Goal: Task Accomplishment & Management: Complete application form

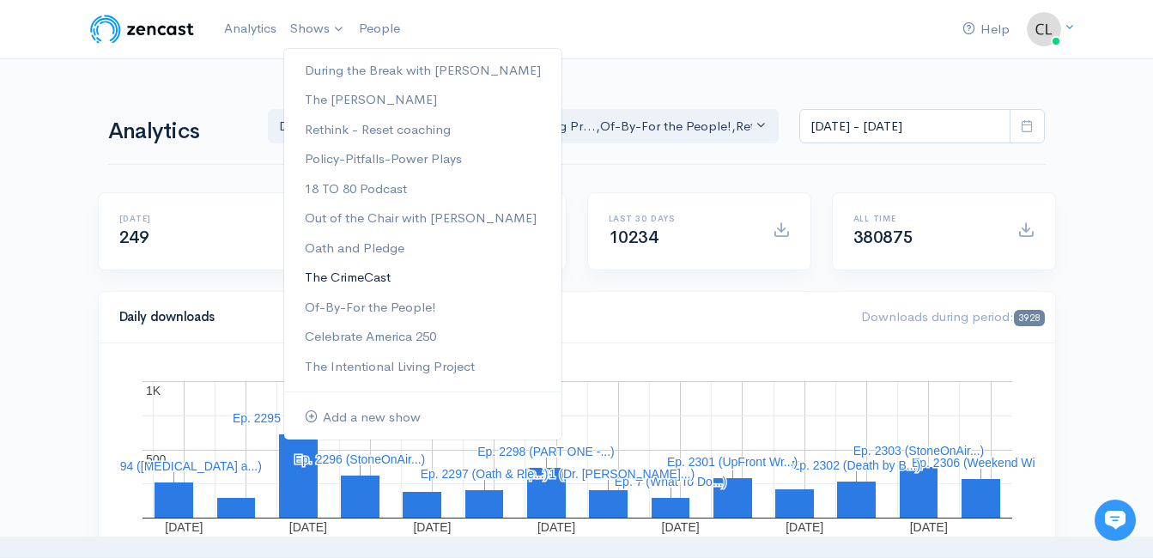
click at [339, 274] on link "The CrimeCast" at bounding box center [422, 278] width 277 height 30
click at [376, 277] on link "The CrimeCast" at bounding box center [422, 278] width 277 height 30
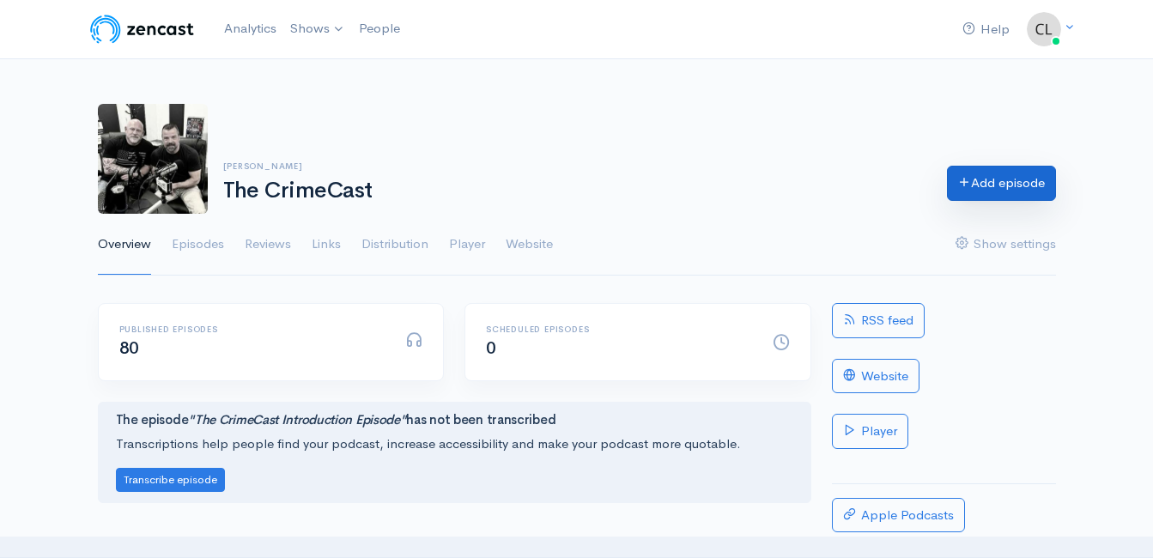
click at [963, 192] on link "Add episode" at bounding box center [1001, 183] width 109 height 35
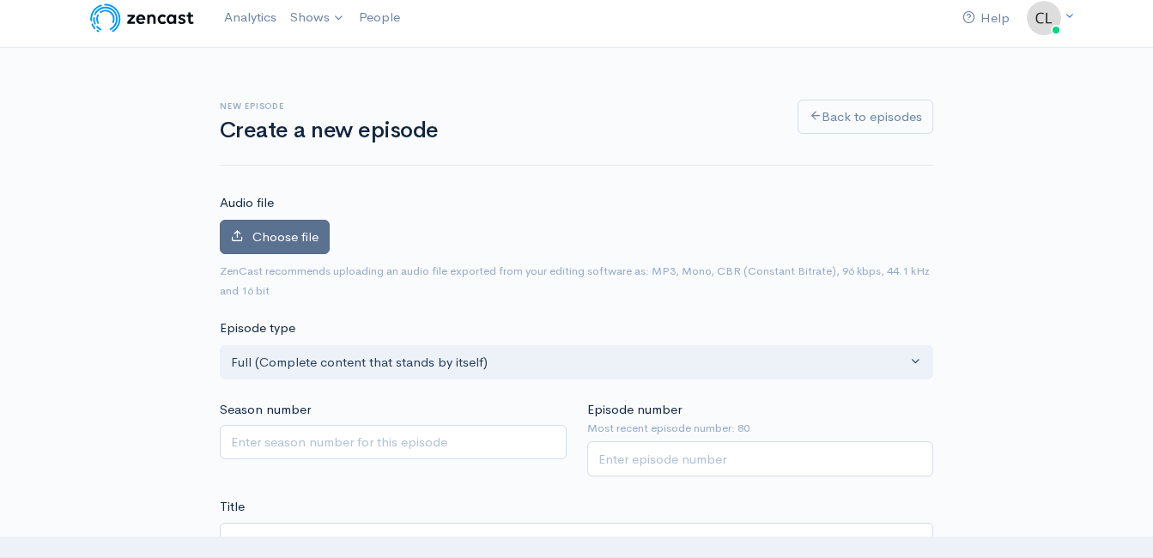
click at [303, 246] on label "Choose file" at bounding box center [275, 237] width 110 height 35
click at [0, 0] on input "Choose file" at bounding box center [0, 0] width 0 height 0
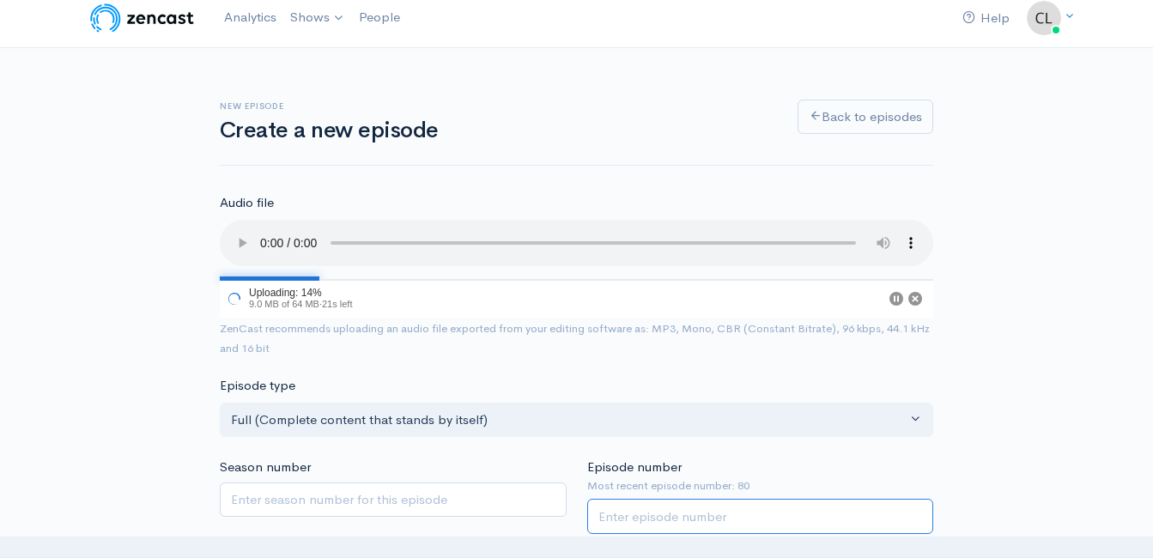
click at [699, 513] on input "Episode number" at bounding box center [760, 516] width 347 height 35
type input "81"
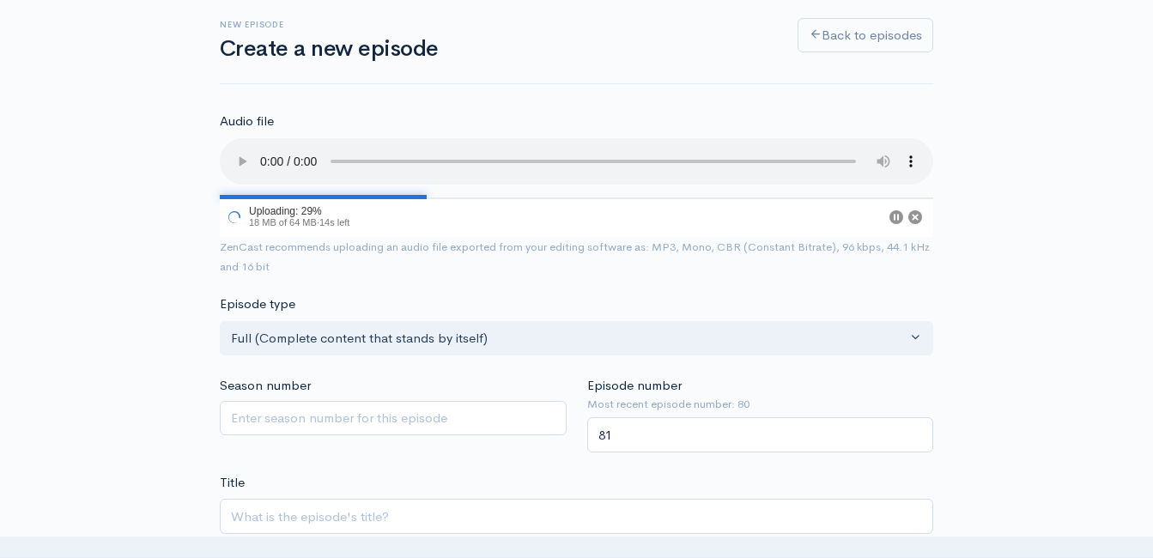
scroll to position [269, 0]
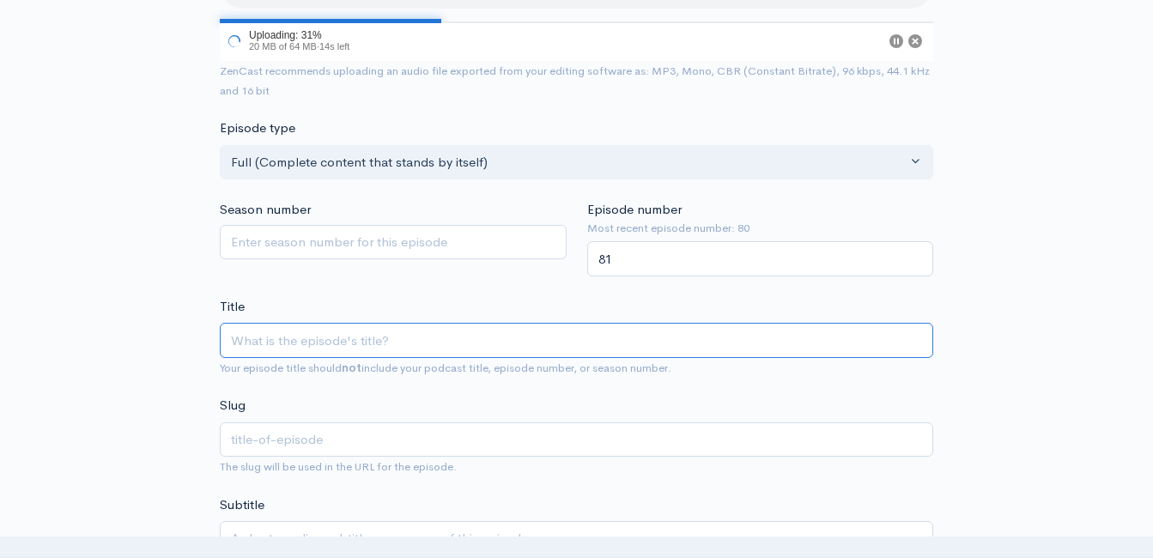
click at [495, 344] on input "Title" at bounding box center [577, 340] width 714 height 35
type input "Q"
type input "q"
type input "Que"
type input "que"
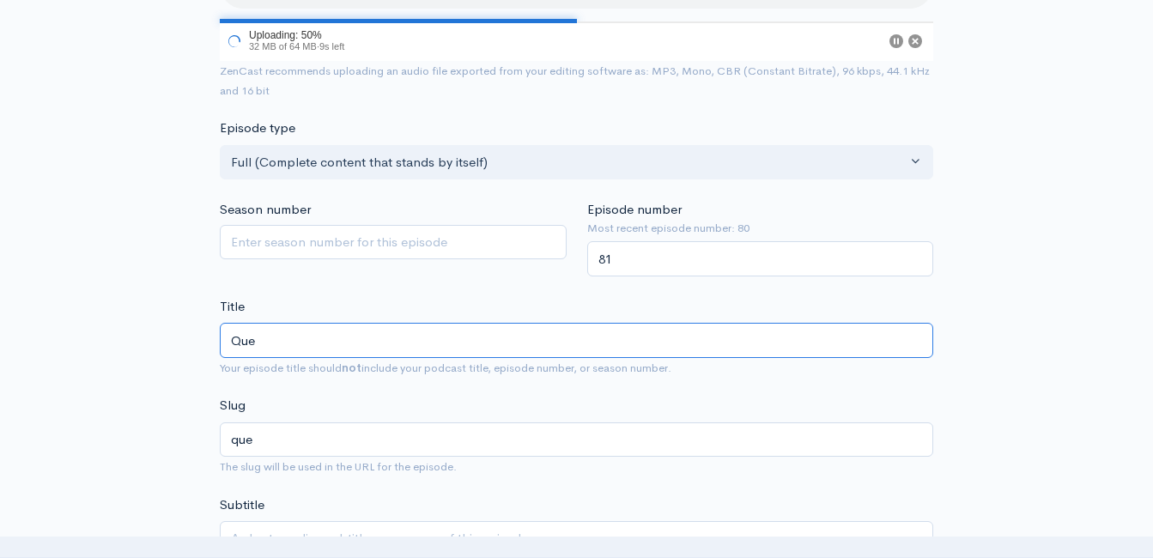
type input "Ques"
type input "ques"
type input "Questi"
type input "questi"
type input "Questions"
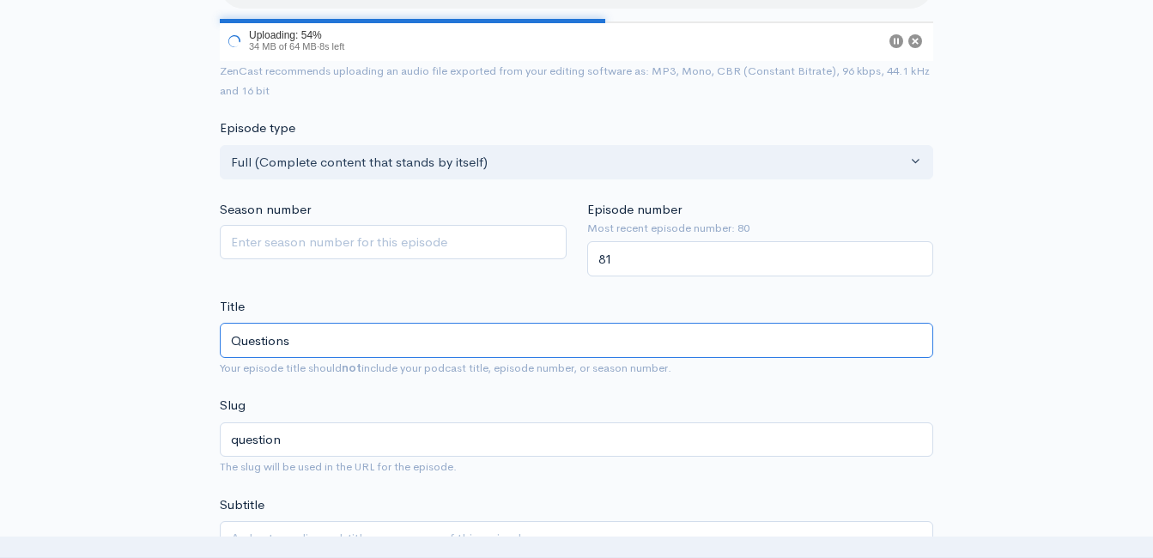
type input "questions"
type input "Questions fo"
type input "questions-fo"
type input "Questions for"
type input "questions-for"
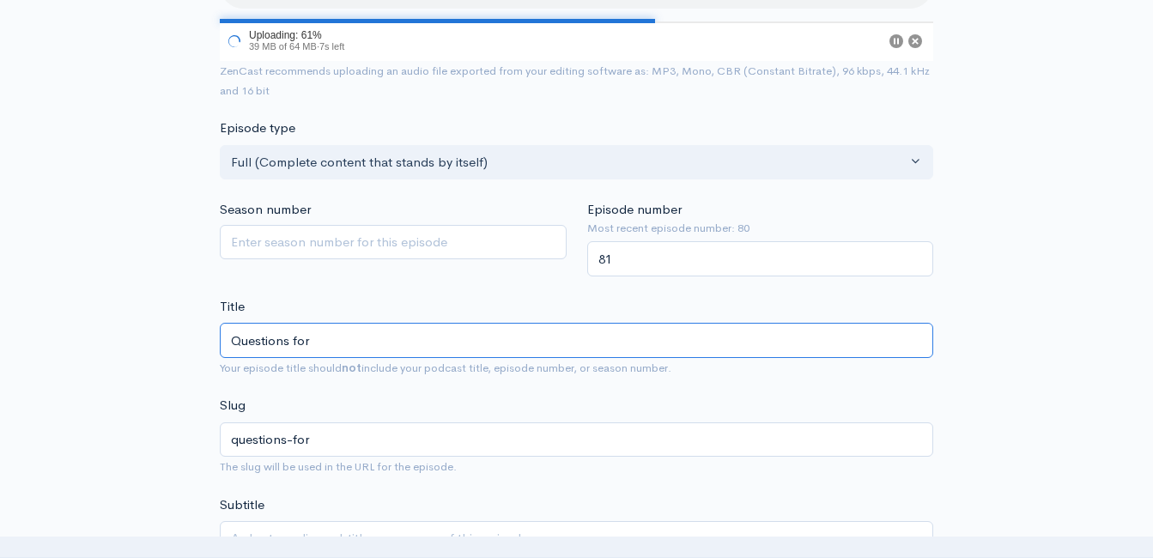
type input "Questions for R"
type input "questions-for-r"
type input "Questions for Ro"
type input "questions-for-ro"
type input "Questions for Rod"
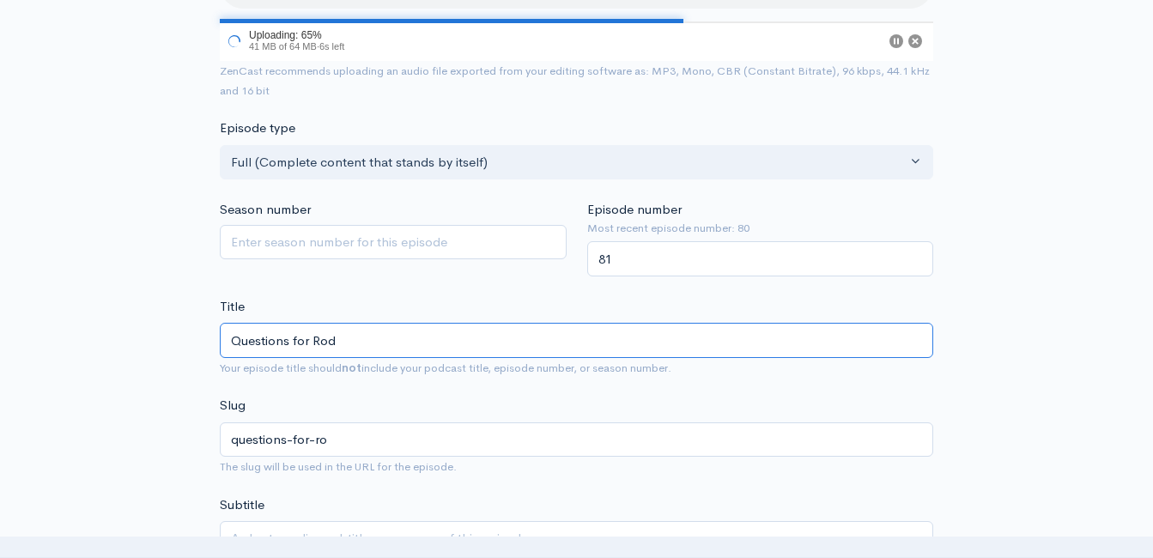
type input "questions-for-rod"
type input "Questions for Rodd"
type input "questions-for-rodd"
type input "Questions for Roddy"
type input "questions-for-roddy"
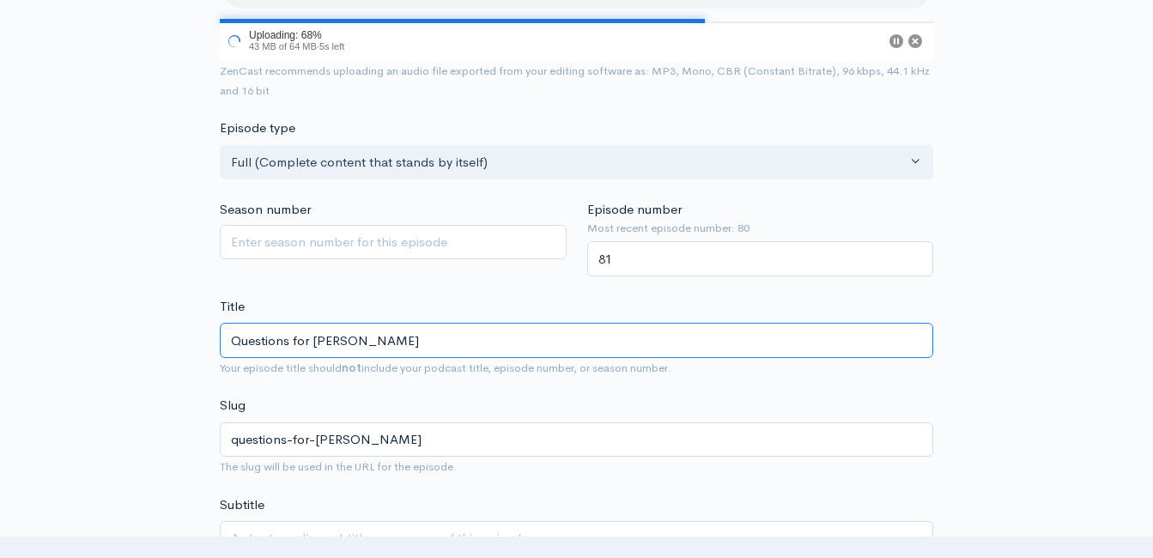
type input "Questions for Roddy f"
type input "questions-for-roddy-f"
type input "Questions for Roddy fr"
type input "questions-for-roddy-fr"
type input "Questions for Roddy from"
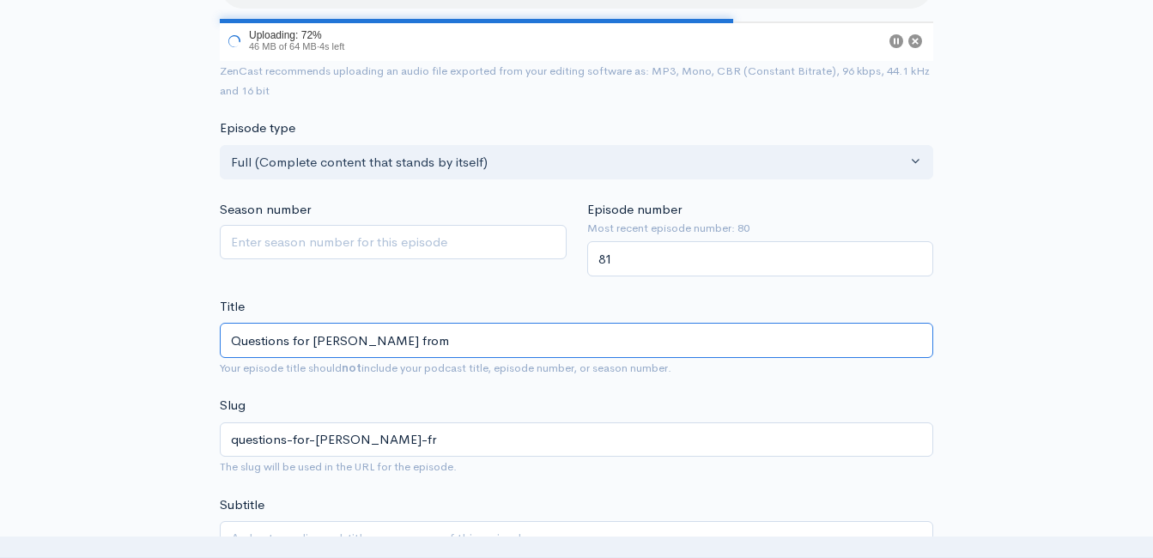
type input "questions-for-roddy-from"
type input "Questions for Roddy from 'A"
type input "questions-for-roddy-from-a"
type input "Questions for Roddy from 'As"
type input "questions-for-roddy-from-as"
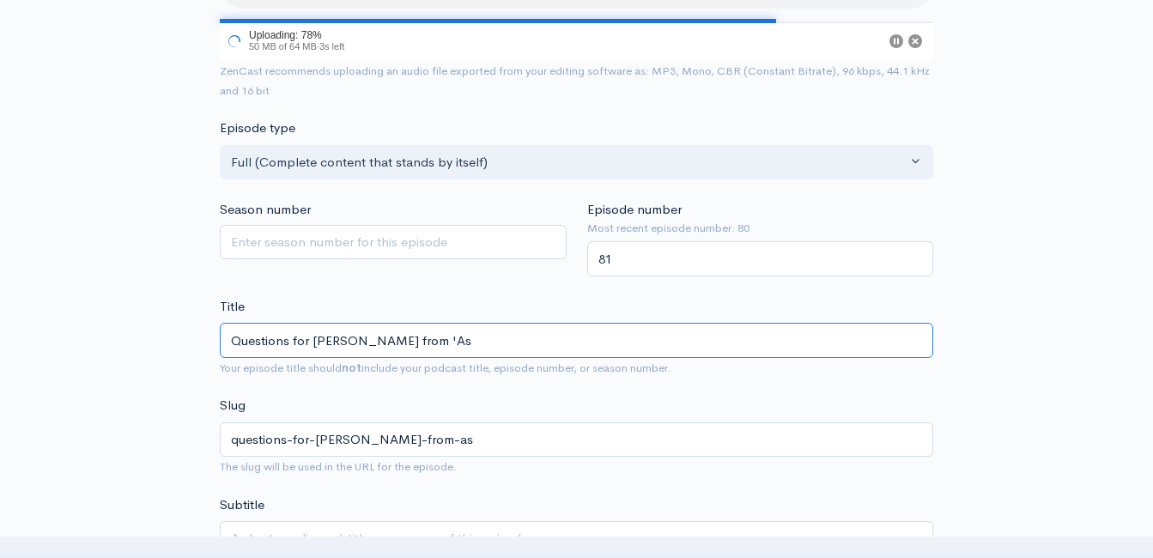
type input "Questions for Roddy from 'Ask"
type input "questions-for-roddy-from-ask"
type input "Questions for Roddy from 'Ask a"
type input "questions-for-roddy-from-ask-a"
type input "Questions for Roddy from 'Ask a H"
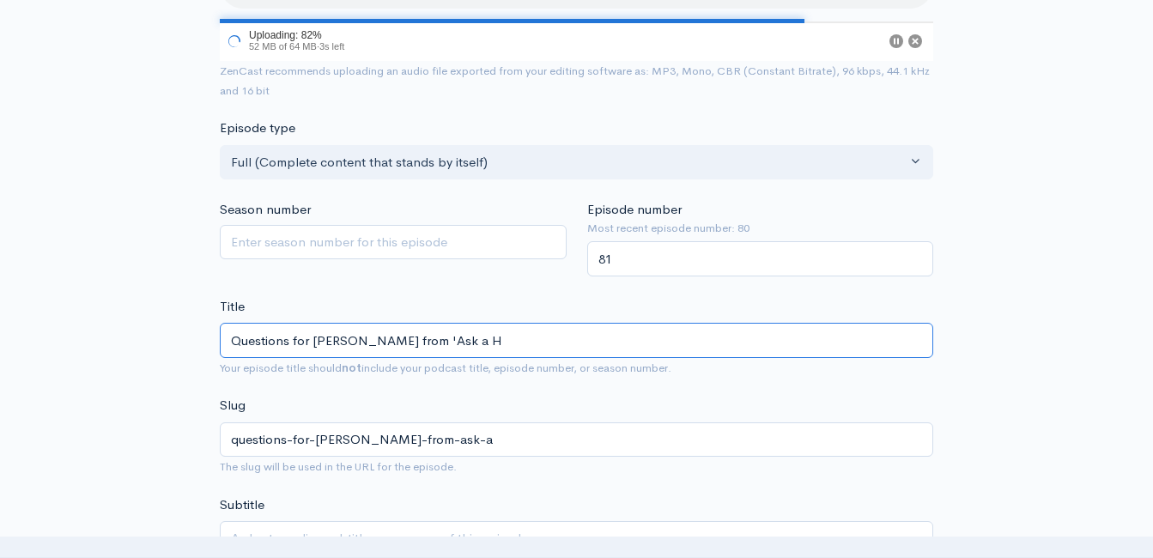
type input "questions-for-roddy-from-ask-a-h"
type input "Questions for Roddy from 'Ask a Ho"
type input "questions-for-roddy-from-ask-a-ho"
type input "Questions for Roddy from 'Ask a Hos"
type input "questions-for-roddy-from-ask-a-hos"
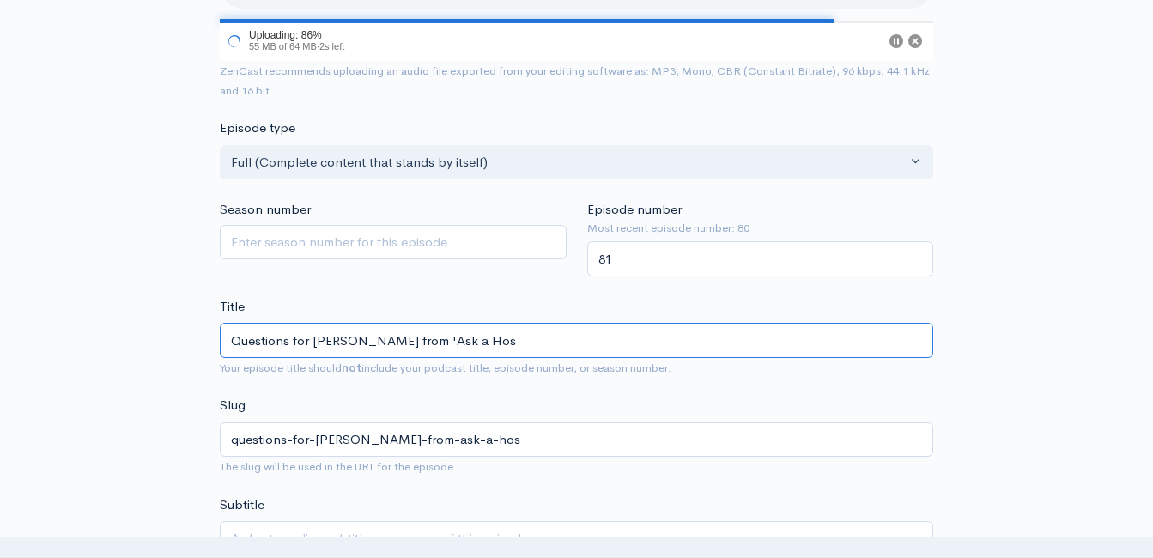
type input "Questions for Roddy from 'Ask a Host"
type input "questions-for-roddy-from-ask-a-host"
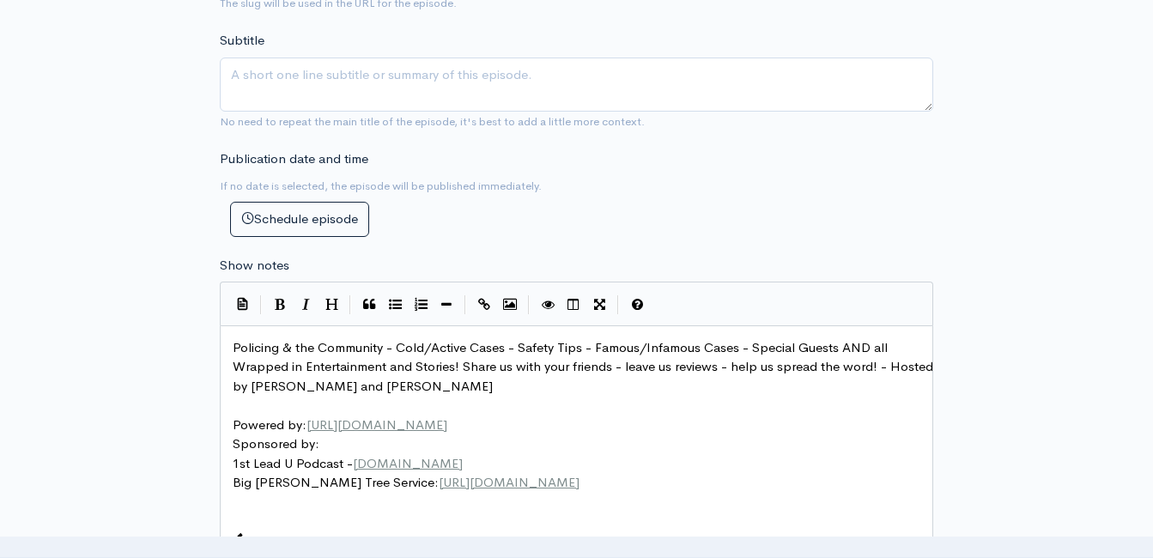
scroll to position [784, 0]
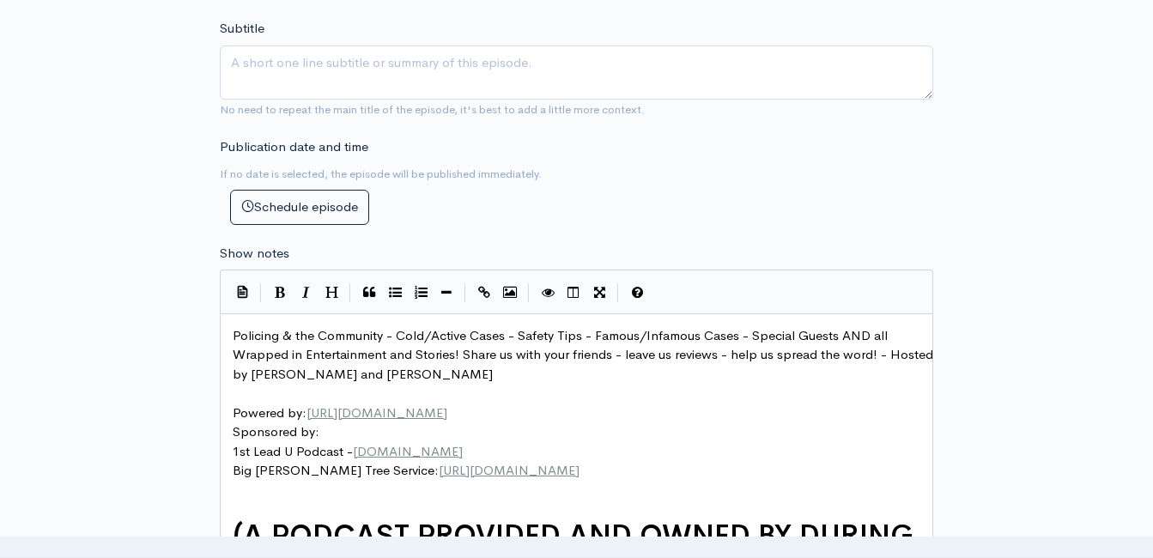
type input "Questions for Roddy from 'Ask a Host'!"
click at [234, 337] on span "Policing & the Community - Cold/Active Cases - Safety Tips - Famous/Infamous Ca…" at bounding box center [585, 354] width 704 height 55
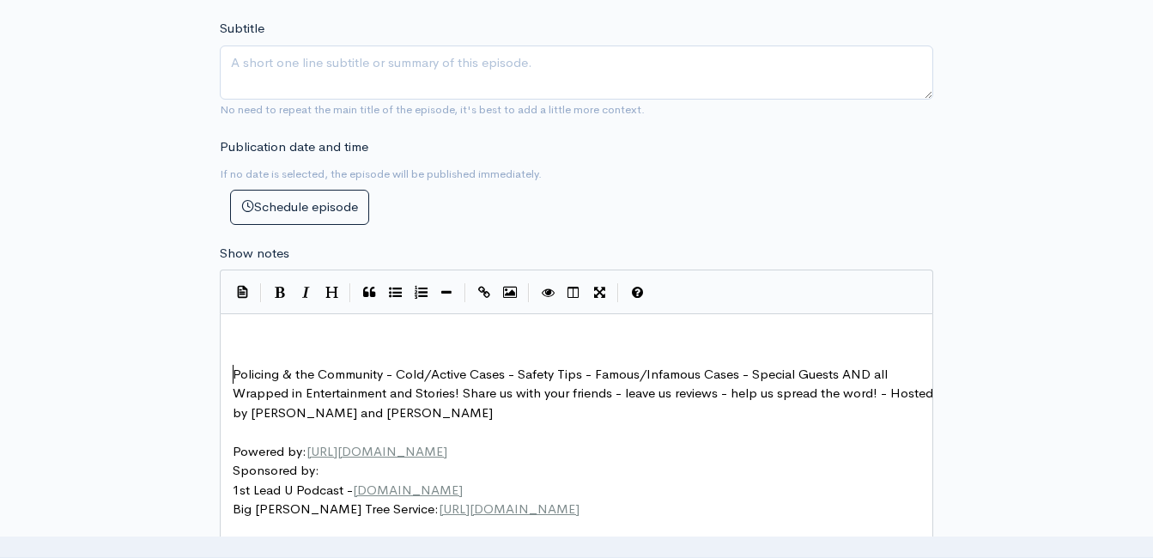
click at [392, 313] on div "| | | | | xxxxxxxxxx ​ ​ Policing & the Community - Cold/Active Cases - Safety …" at bounding box center [577, 499] width 714 height 459
click at [396, 326] on pre "​" at bounding box center [583, 336] width 708 height 20
type textarea "We got some queston"
type textarea "ons"
type textarea "ions from ur"
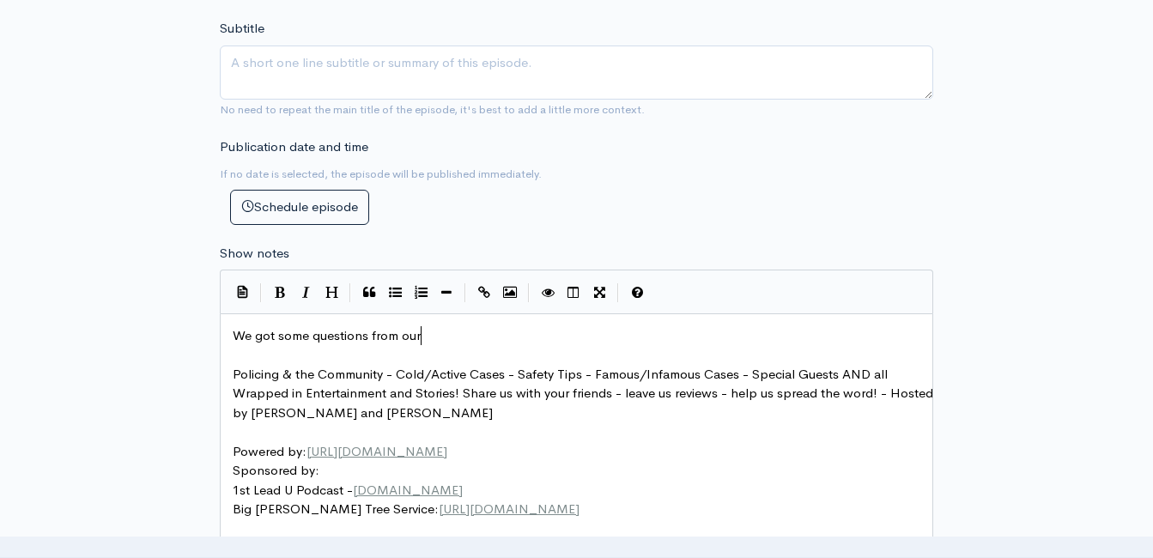
scroll to position [7, 21]
type textarea "our mailbag - askahost@gmail.com"
click at [367, 333] on span "We got some questions from our mailbag - askahost@gmail.com" at bounding box center [469, 335] width 473 height 16
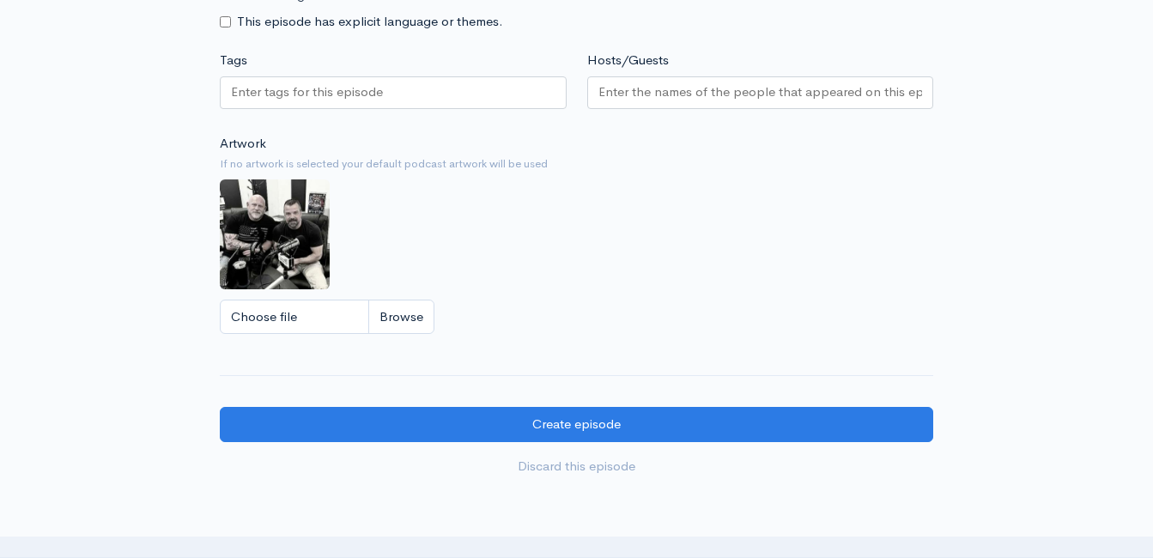
scroll to position [1557, 0]
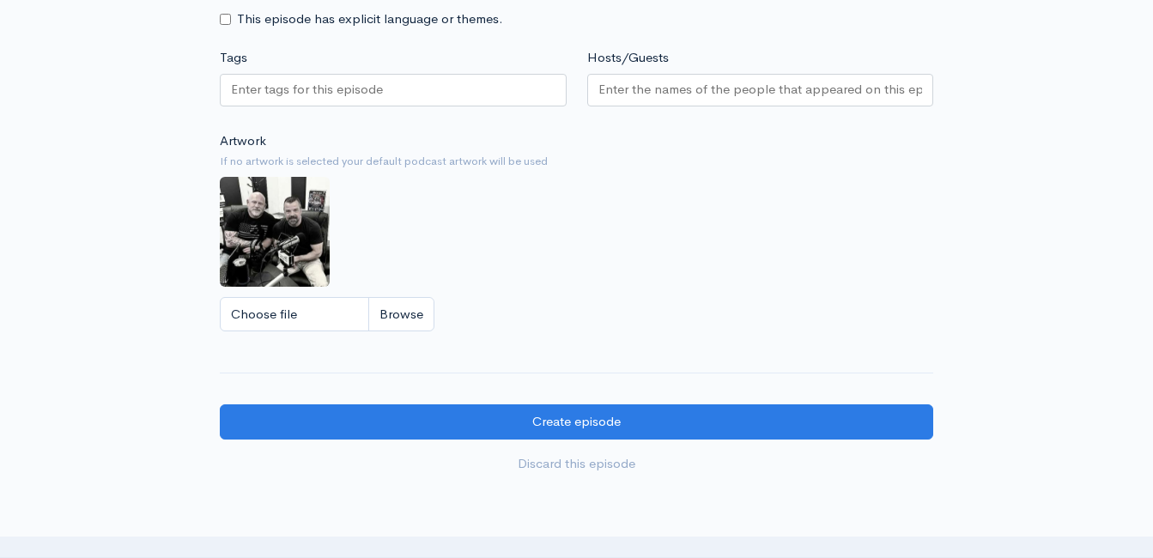
type textarea "for Roddy"
click at [416, 320] on input "Choose file" at bounding box center [327, 314] width 215 height 35
type input "C:\fakepath\531282672_10239802095136344_6033077676967013301_n.jpg"
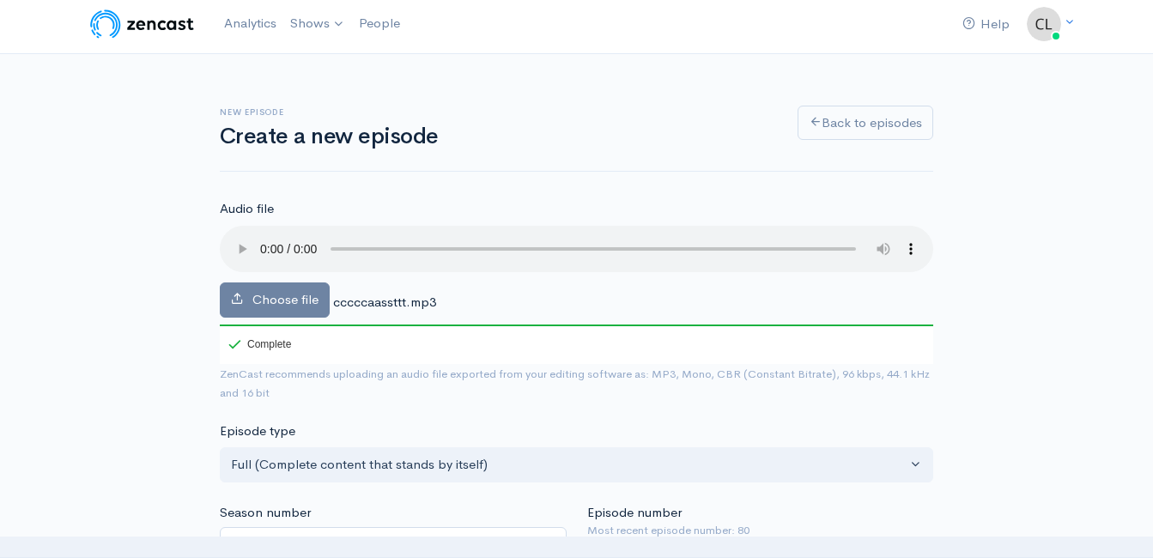
scroll to position [0, 0]
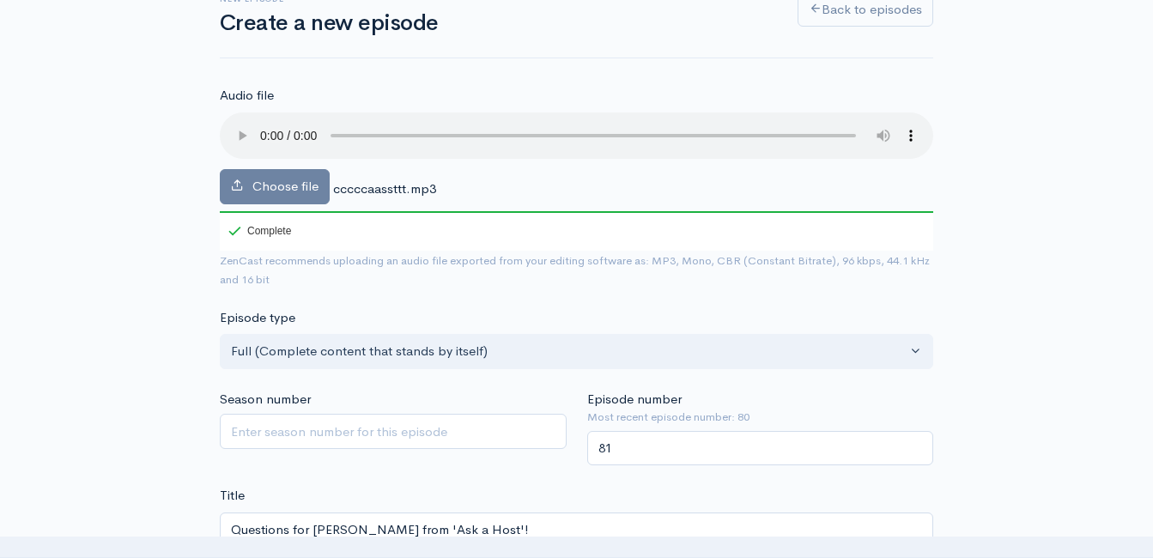
scroll to position [344, 0]
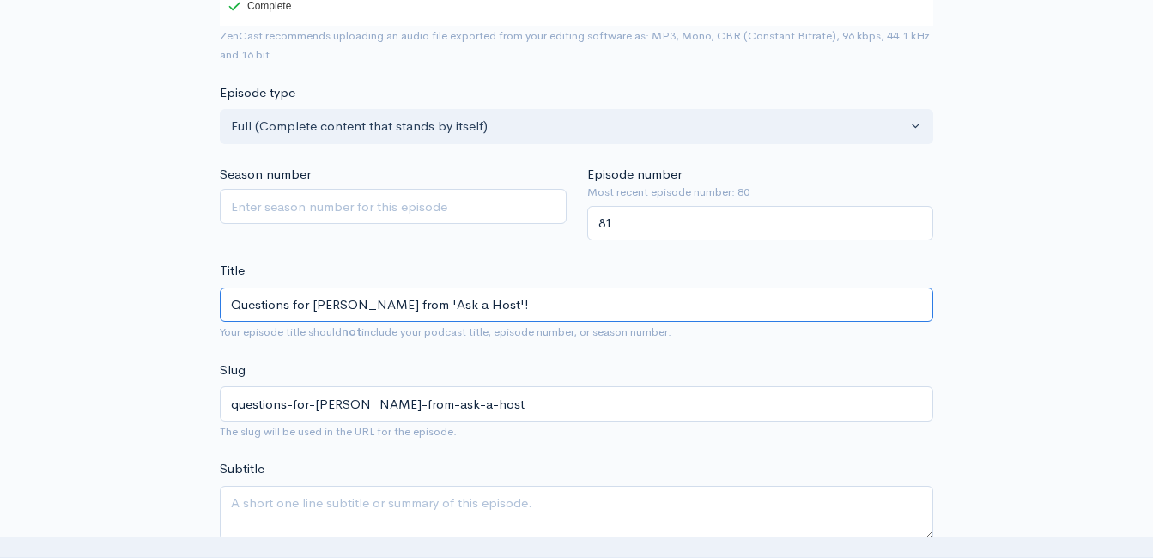
click at [377, 304] on input "Questions for Roddy from 'Ask a Host'!" at bounding box center [577, 305] width 714 height 35
type input "Questions for Roddy from h 'Ask a Host'!"
type input "questions-for-roddy-from-h-ask-a-host"
type input "Questions for Roddy from he 'Ask a Host'!"
type input "questions-for-roddy-from-he-ask-a-host"
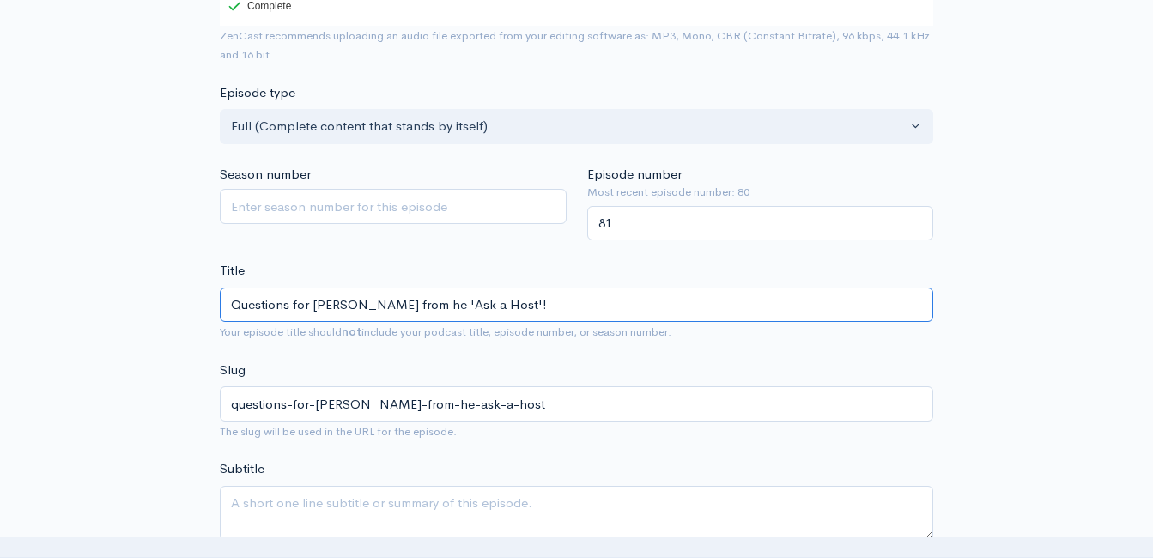
type input "Questions for Roddy from h 'Ask a Host'!"
type input "questions-for-roddy-from-h-ask-a-host"
type input "Questions for Roddy from 'Ask a Host'!"
type input "questions-for-roddy-from-ask-a-host"
type input "Questions for Roddy from t 'Ask a Host'!"
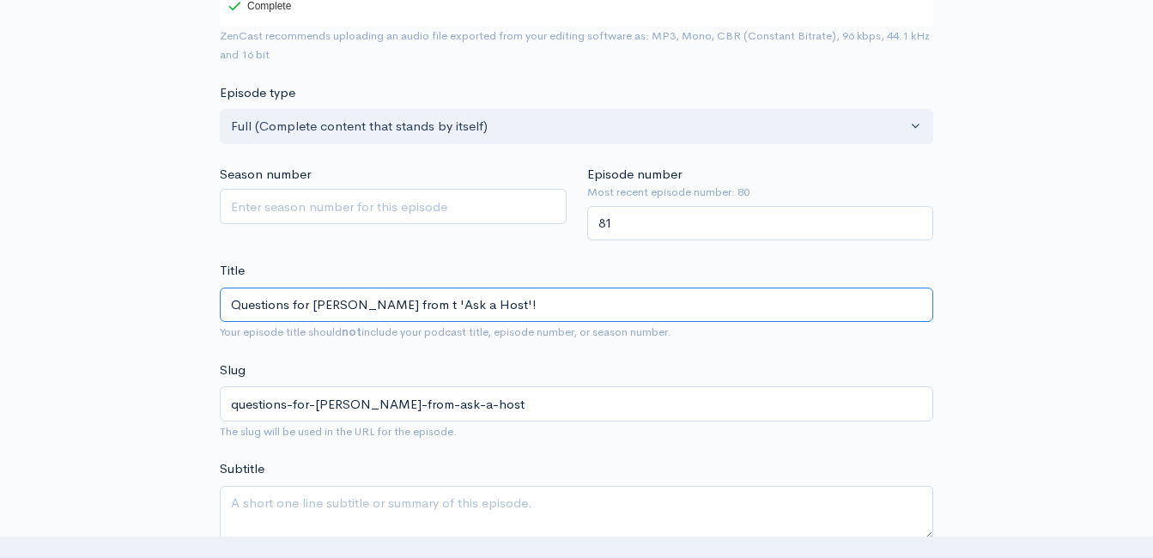
type input "questions-for-roddy-from-t-ask-a-host"
type input "Questions for Roddy from th 'Ask a Host'!"
type input "questions-for-roddy-from-th-ask-a-host"
type input "Questions for Roddy from the 'Ask a Host'!"
type input "questions-for-roddy-from-the-ask-a-host"
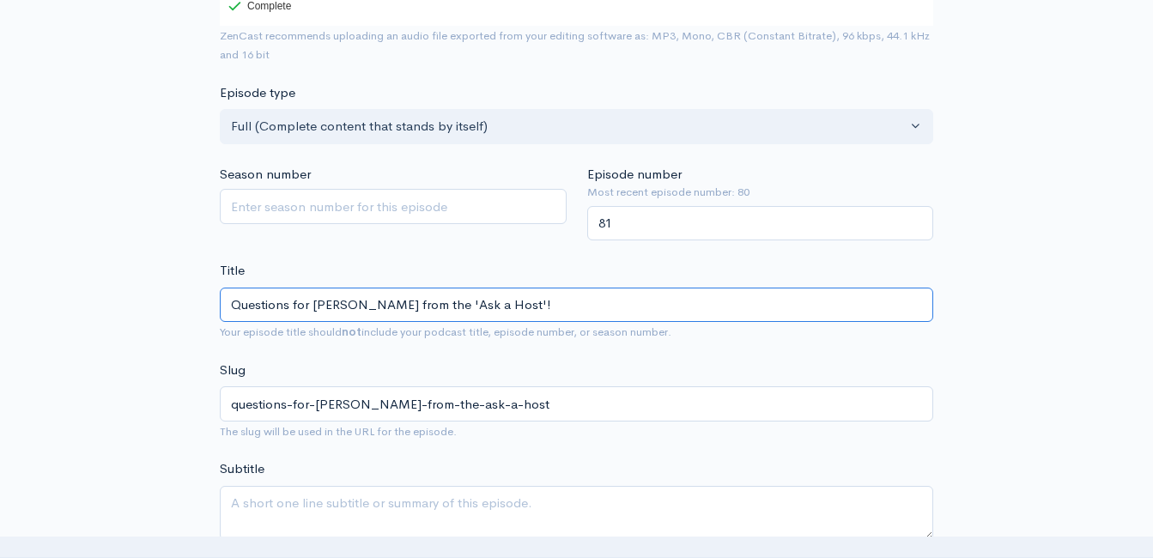
click at [473, 308] on input "Questions for Roddy from the 'Ask a Host'!" at bounding box center [577, 305] width 714 height 35
type input "Questions for Roddy from the 'Ask a Host' M!"
type input "questions-for-roddy-from-the-ask-a-host-m"
type input "Questions for Roddy from the 'Ask a Host' Mai!"
type input "questions-for-roddy-from-the-ask-a-host-mai"
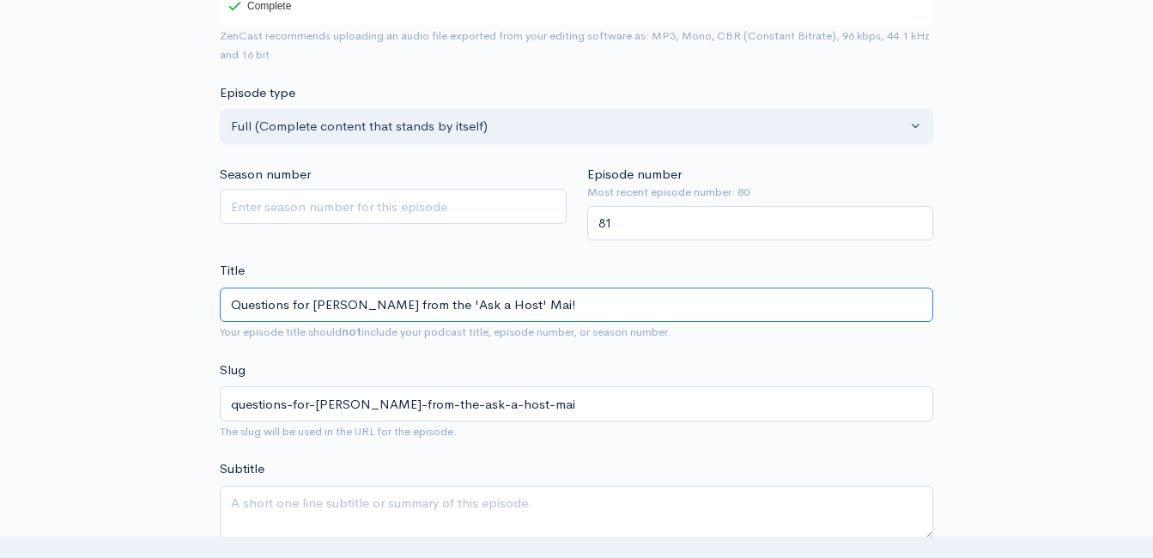
type input "Questions for Roddy from the 'Ask a Host' Mail!"
type input "questions-for-roddy-from-the-ask-a-host-mail"
type input "Questions for Roddy from the 'Ask a Host' Mailb!"
type input "questions-for-roddy-from-the-ask-a-host-mailb"
type input "Questions for Roddy from the 'Ask a Host' Mailba!"
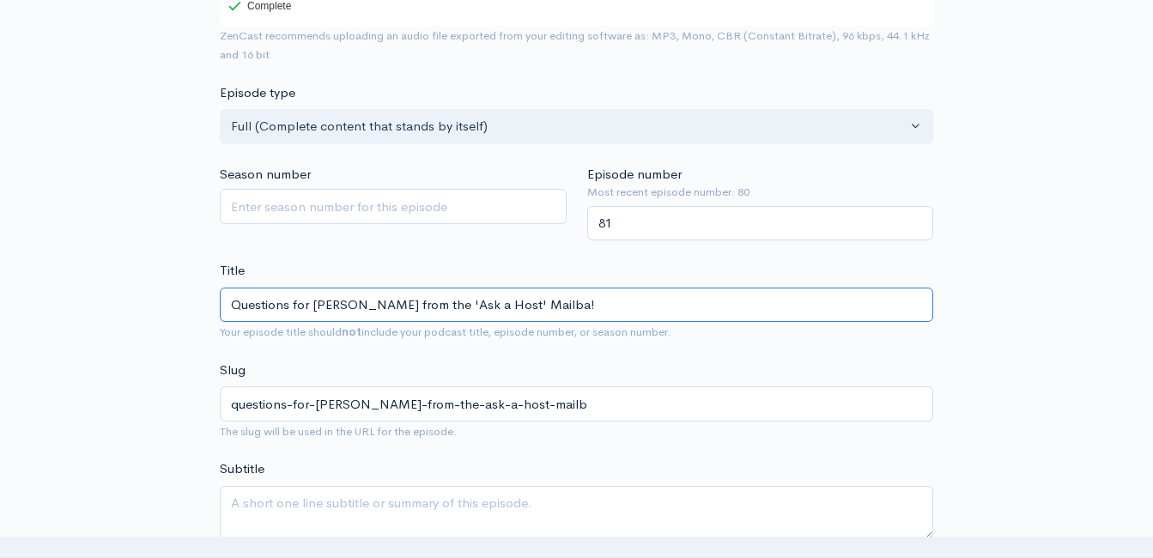
type input "questions-for-roddy-from-the-ask-a-host-mailba"
type input "Questions for Roddy from the 'Ask a Host' Mailbag!"
type input "questions-for-roddy-from-the-ask-a-host-mailbag"
type input "Questions for Roddy from the 'Ask a Host' Mailbag!"
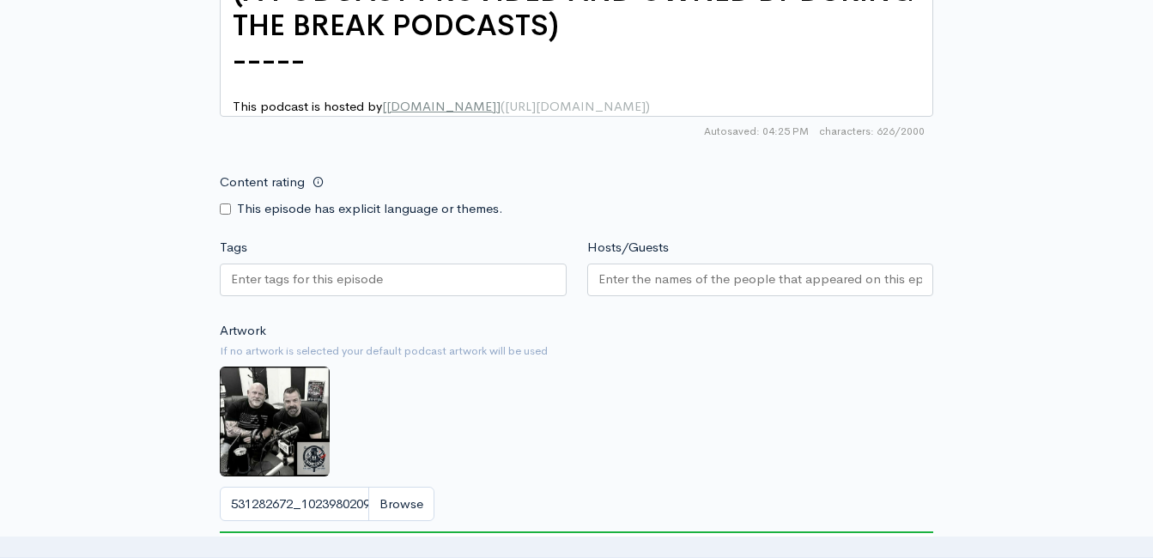
scroll to position [1632, 0]
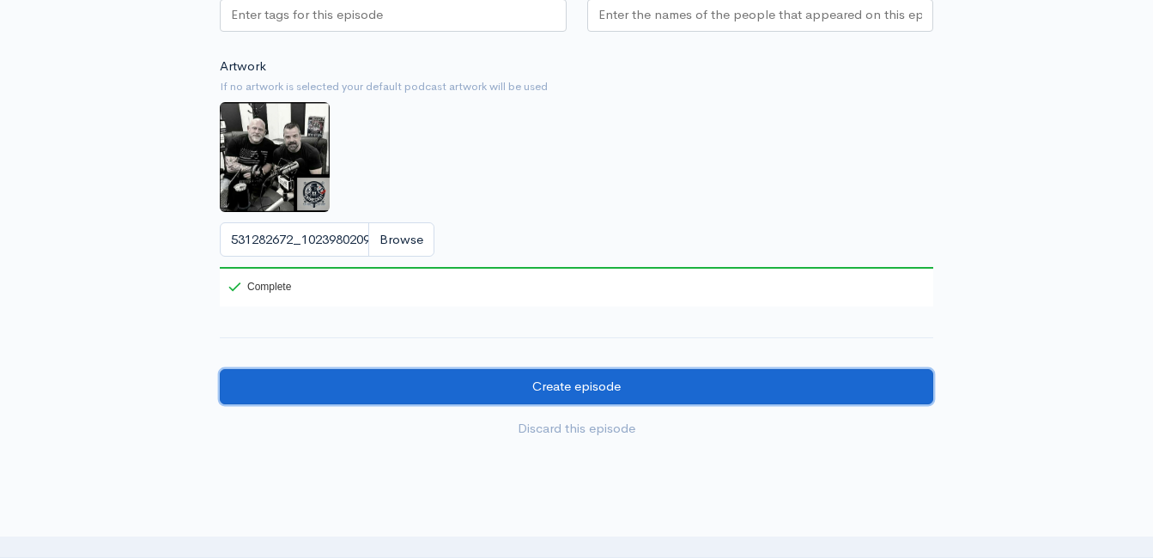
click at [576, 396] on input "Create episode" at bounding box center [577, 386] width 714 height 35
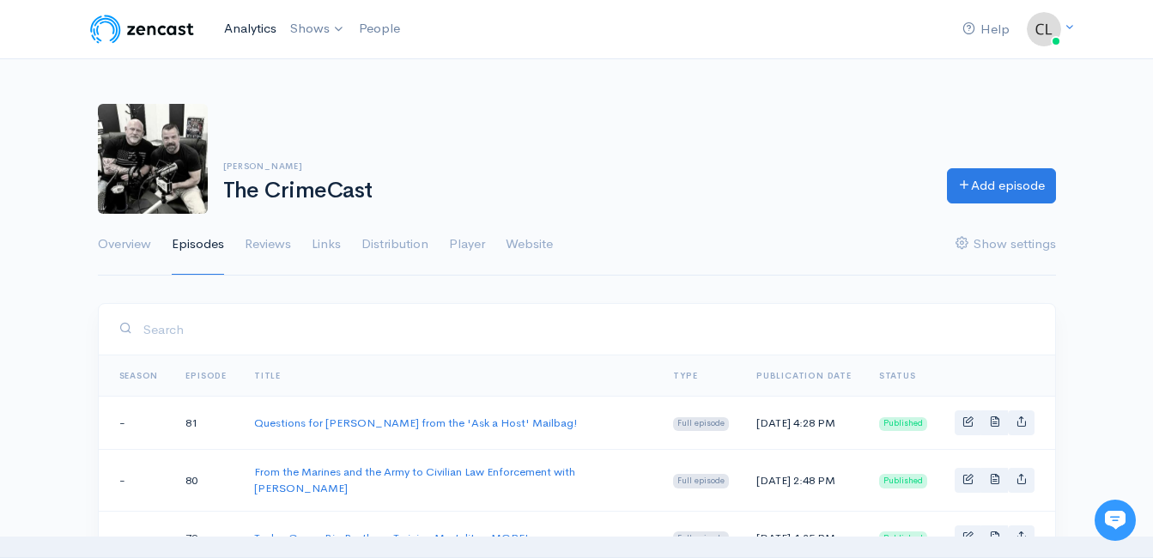
click at [246, 27] on link "Analytics" at bounding box center [250, 28] width 66 height 37
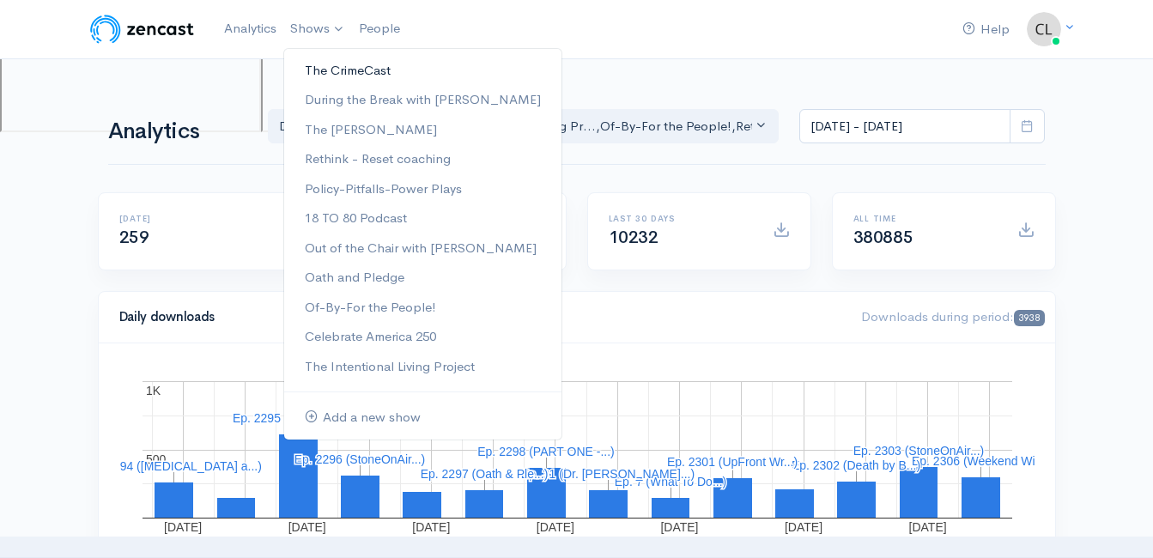
click at [333, 68] on link "The CrimeCast" at bounding box center [422, 71] width 277 height 30
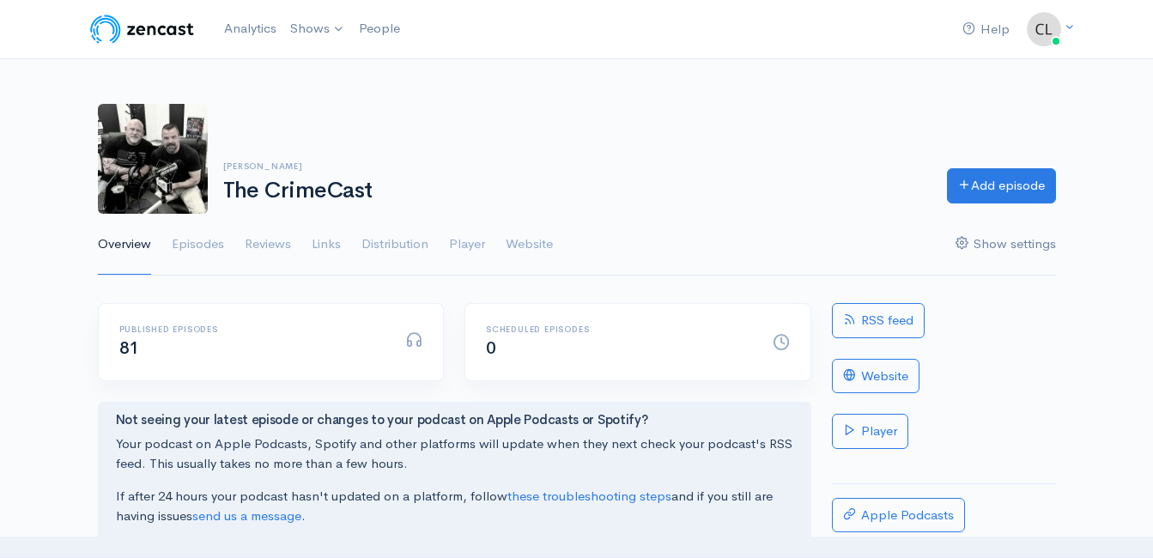
click at [990, 246] on link "Show settings" at bounding box center [1006, 245] width 100 height 62
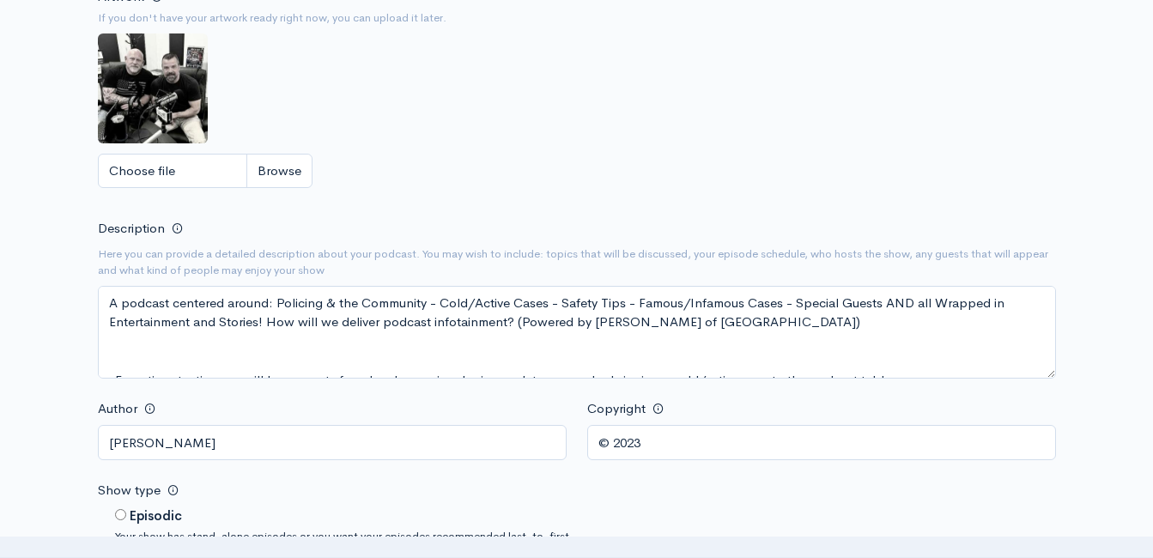
scroll to position [515, 0]
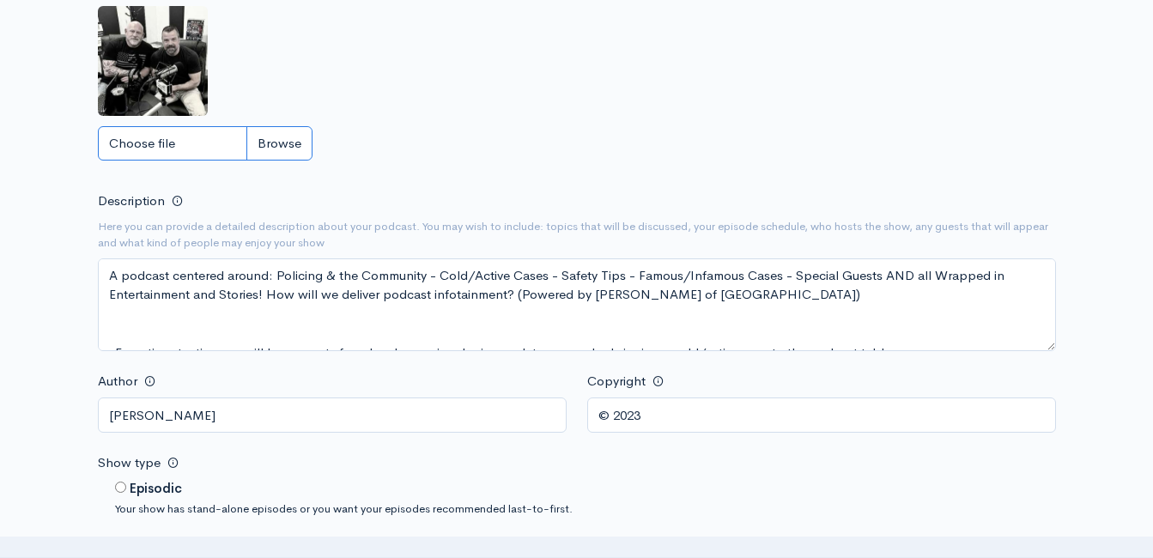
click at [301, 148] on input "Choose file" at bounding box center [205, 143] width 215 height 35
type input "C:\fakepath\531282672_10239802095136344_6033077676967013301_n.jpg"
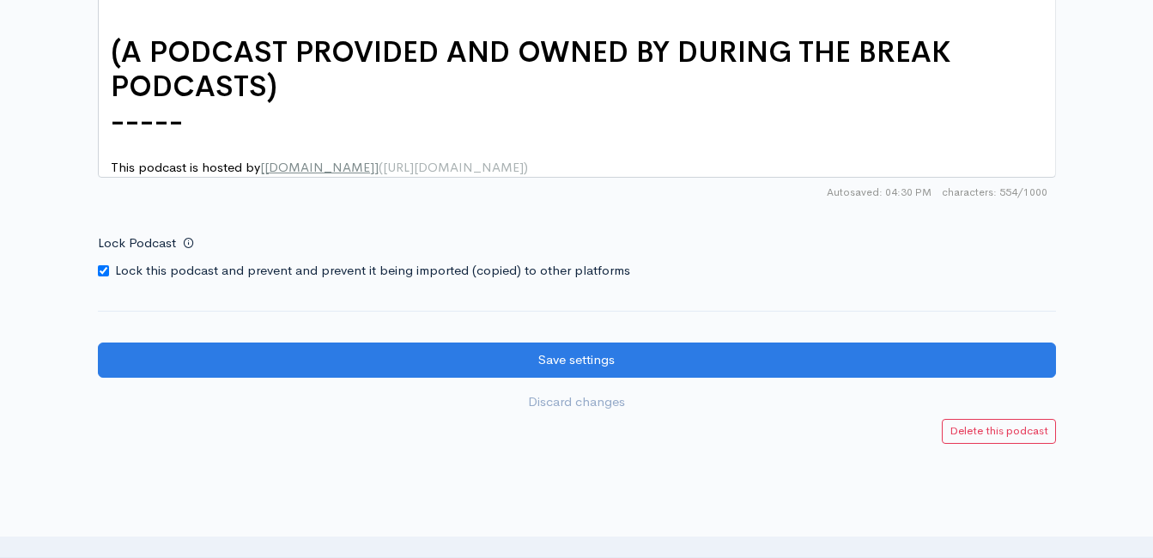
scroll to position [2495, 0]
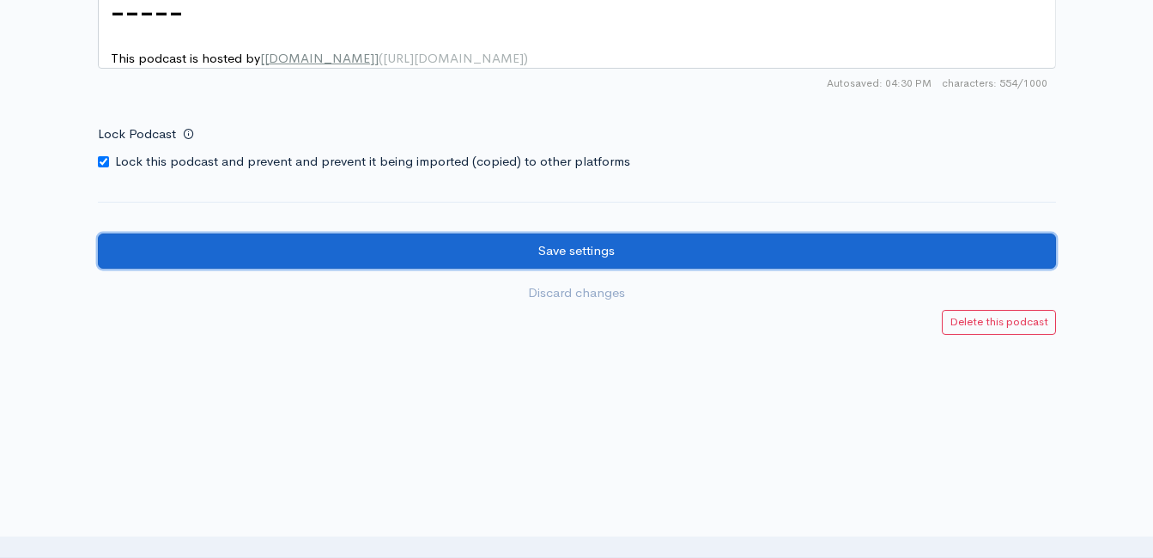
click at [625, 250] on input "Save settings" at bounding box center [577, 251] width 958 height 35
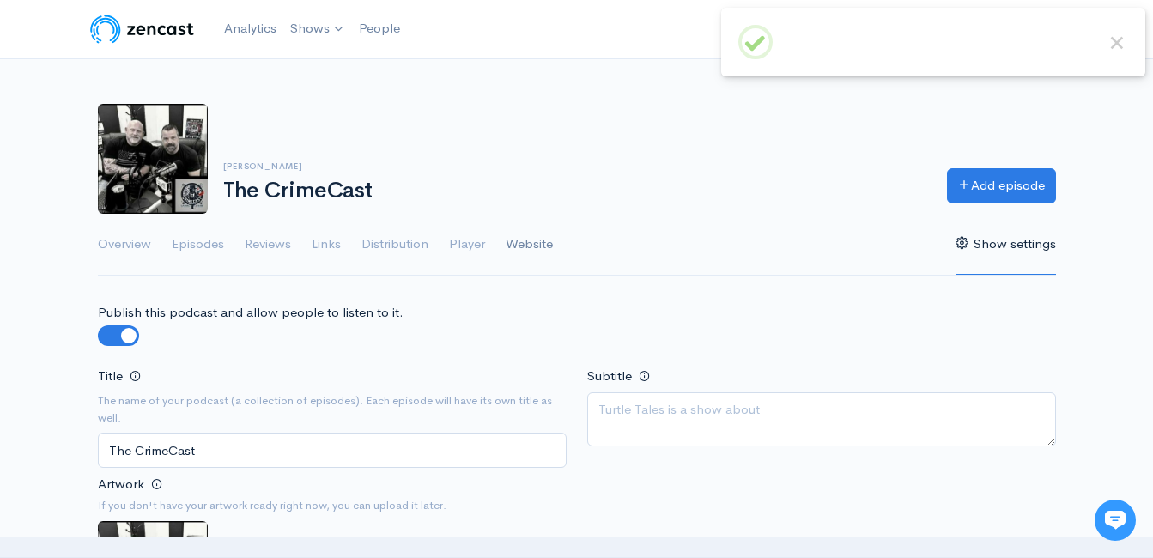
click at [538, 243] on link "Website" at bounding box center [529, 245] width 47 height 62
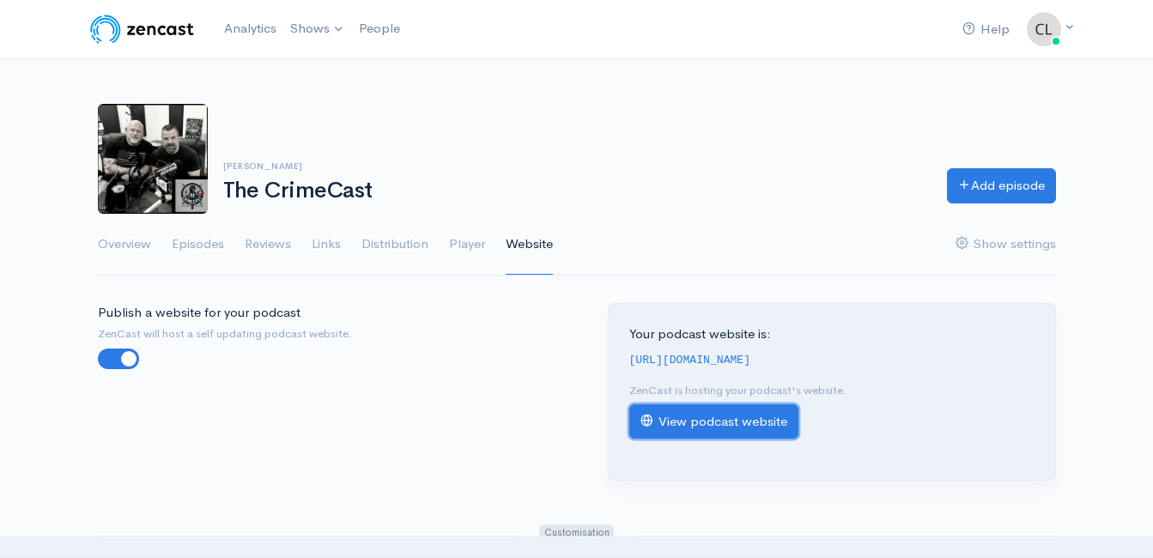
click at [698, 419] on link "View podcast website" at bounding box center [713, 421] width 169 height 35
